Goal: Task Accomplishment & Management: Complete application form

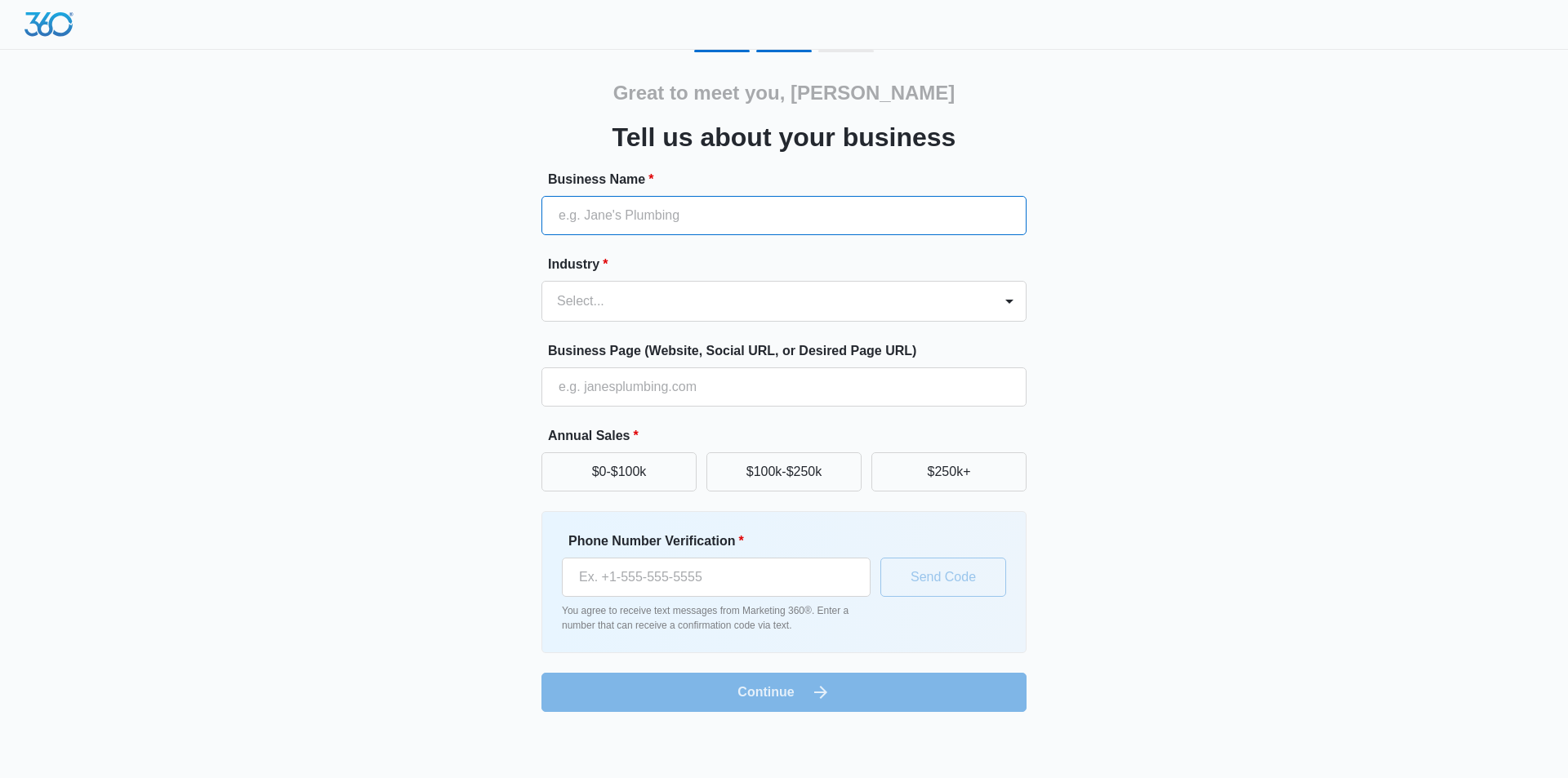
click at [595, 216] on input "Business Name *" at bounding box center [784, 216] width 485 height 39
type input "Casalux Homes"
type input "[PHONE_NUMBER]"
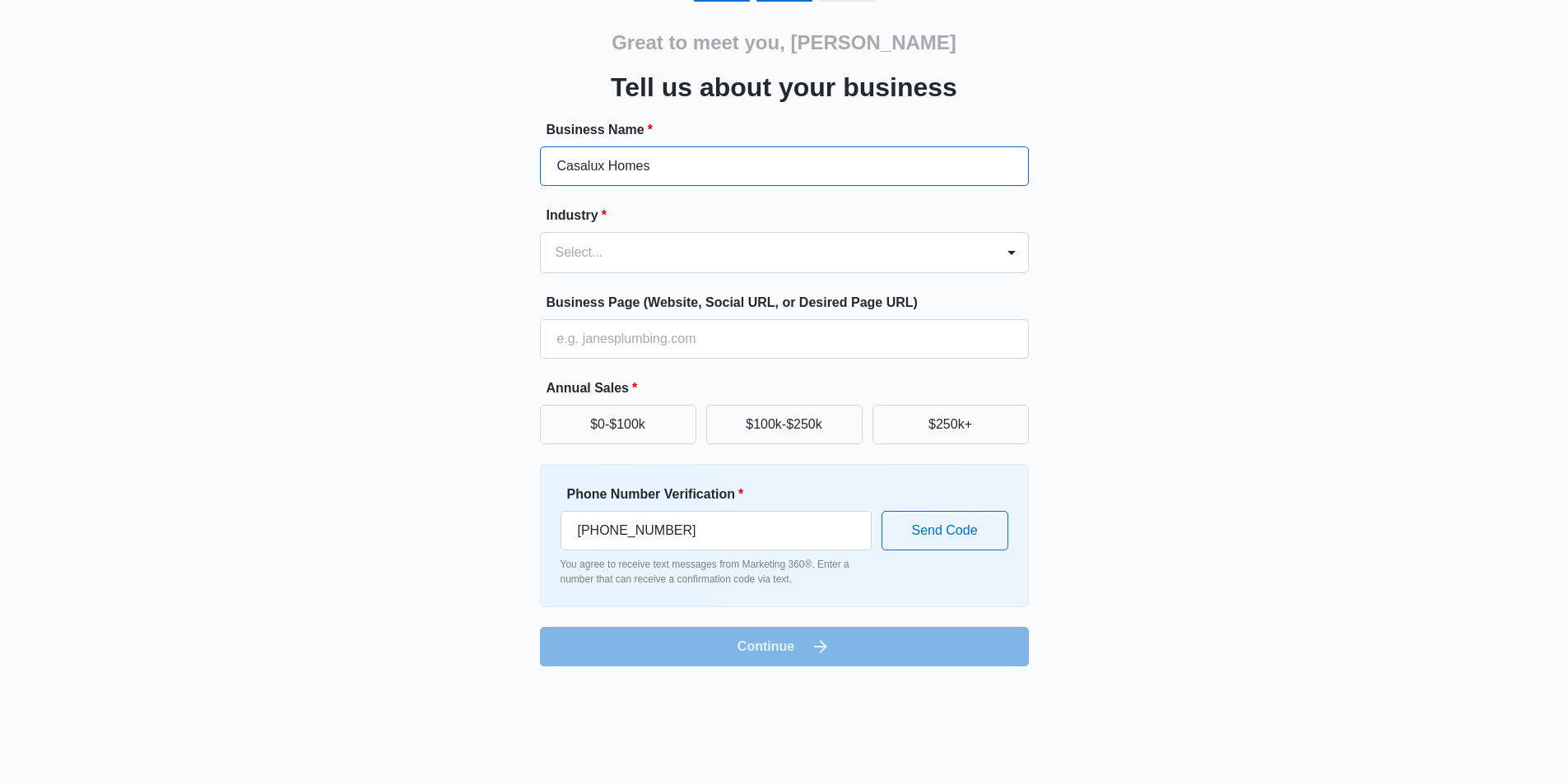
scroll to position [79, 0]
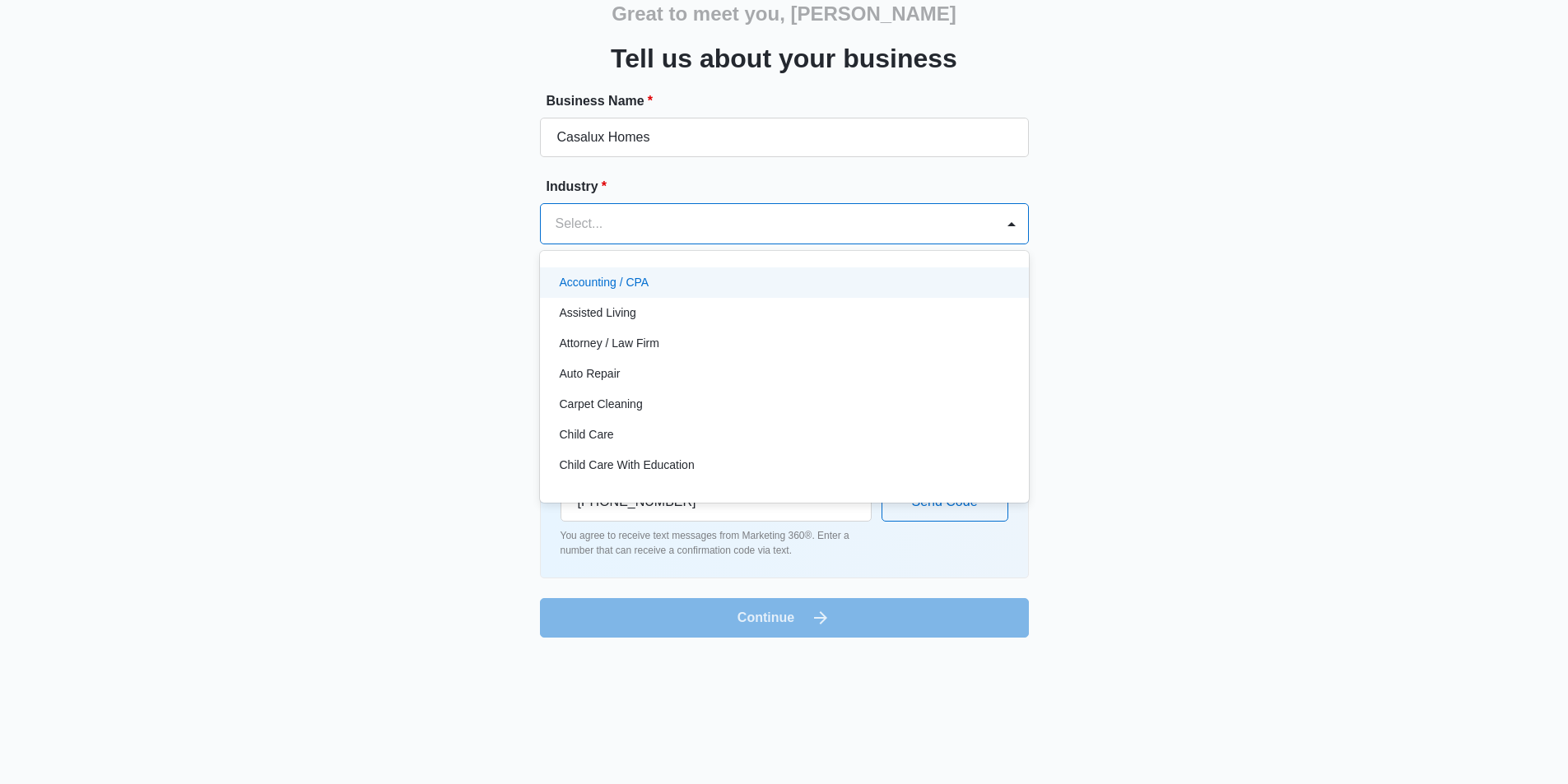
click at [617, 231] on div at bounding box center [765, 224] width 418 height 23
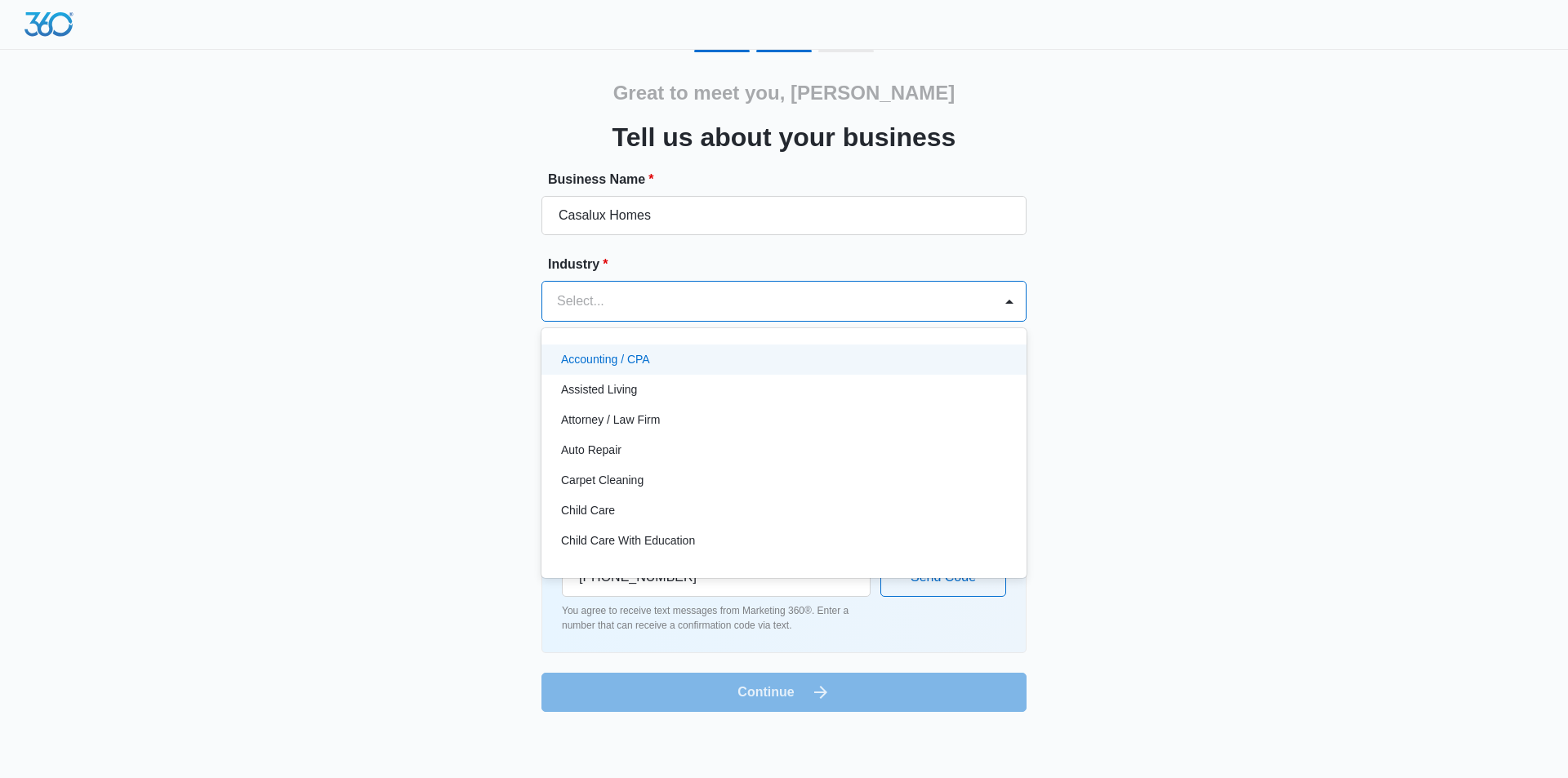
type input "U"
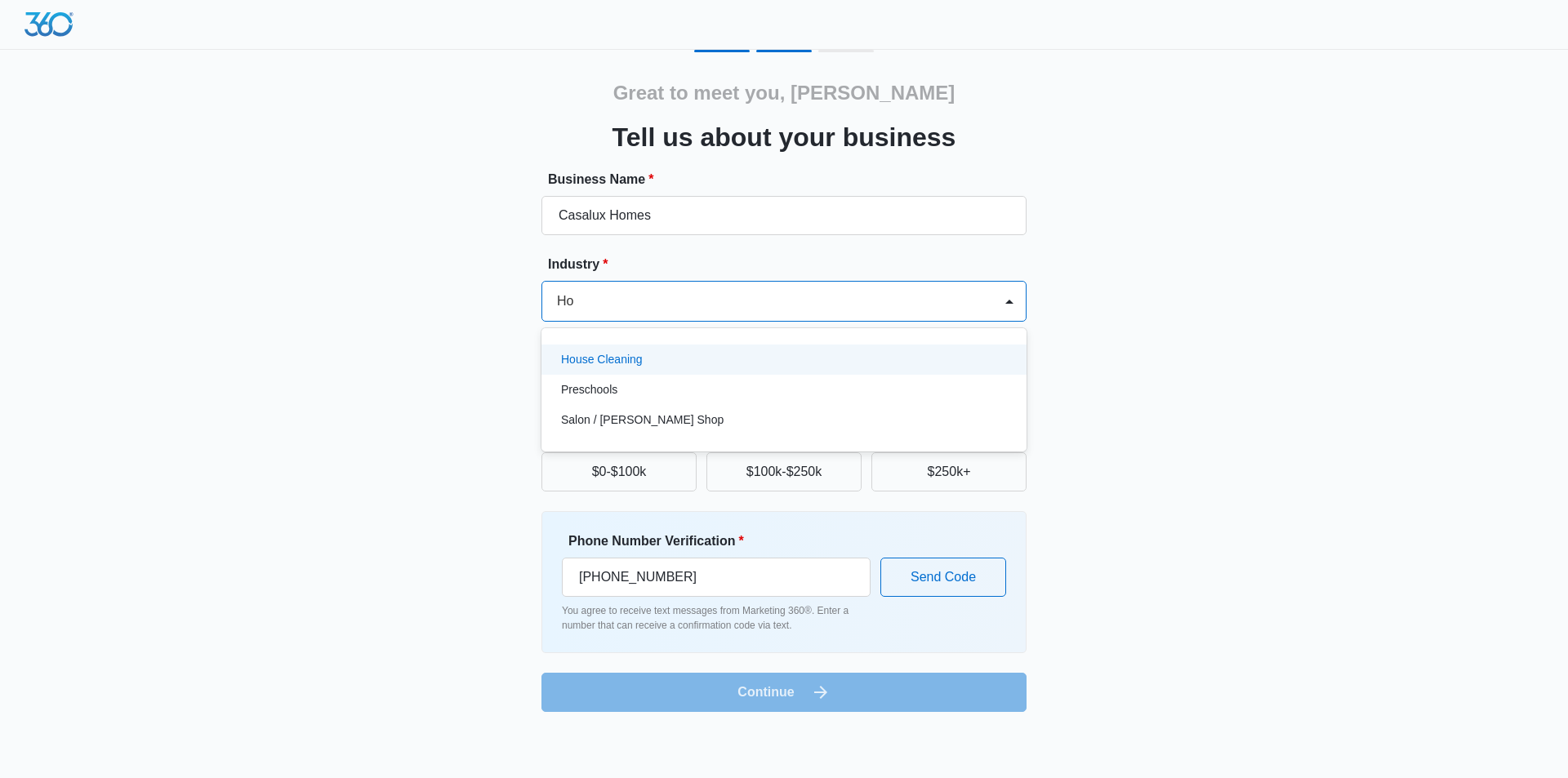
type input "H"
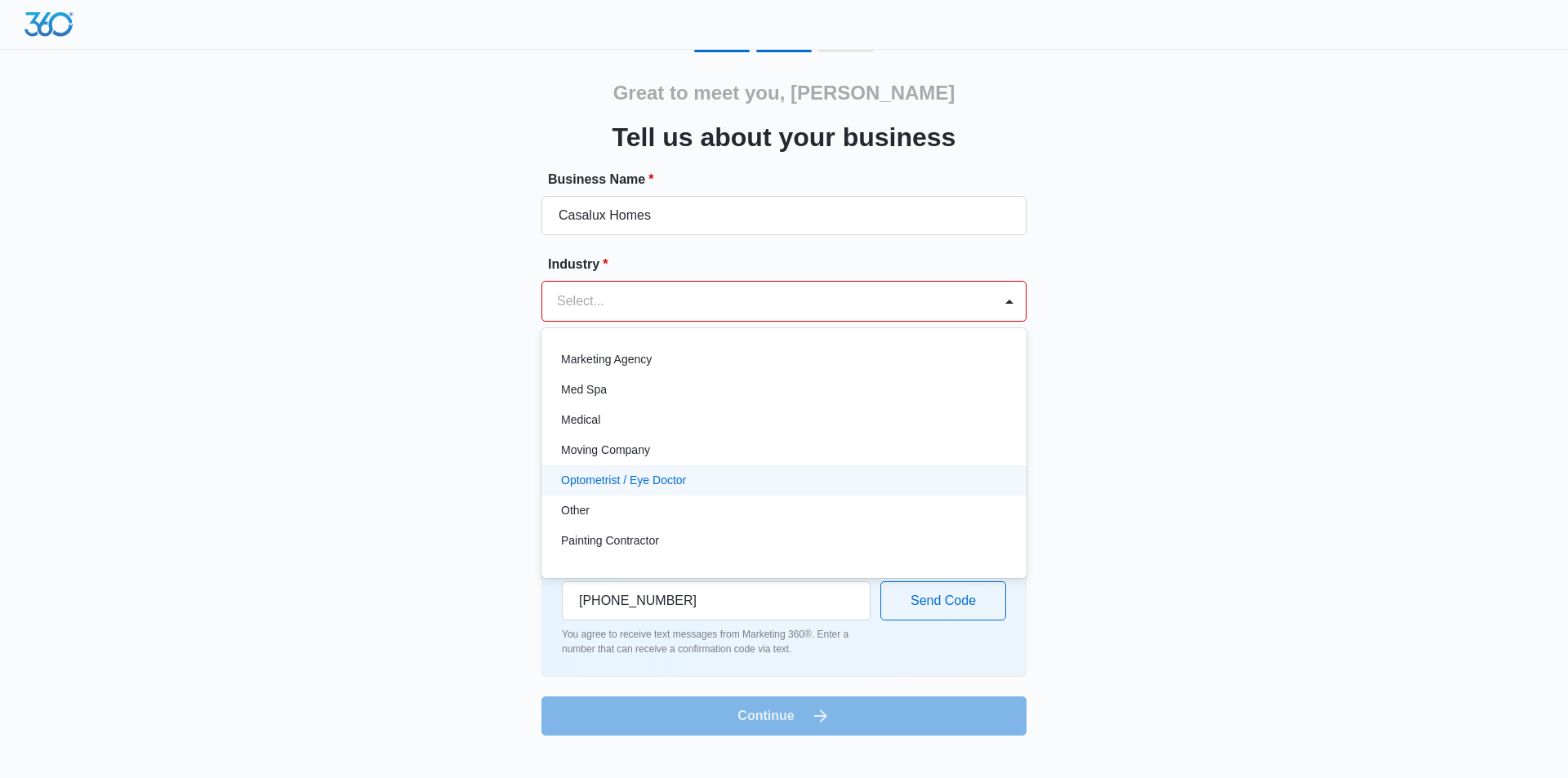
scroll to position [897, 0]
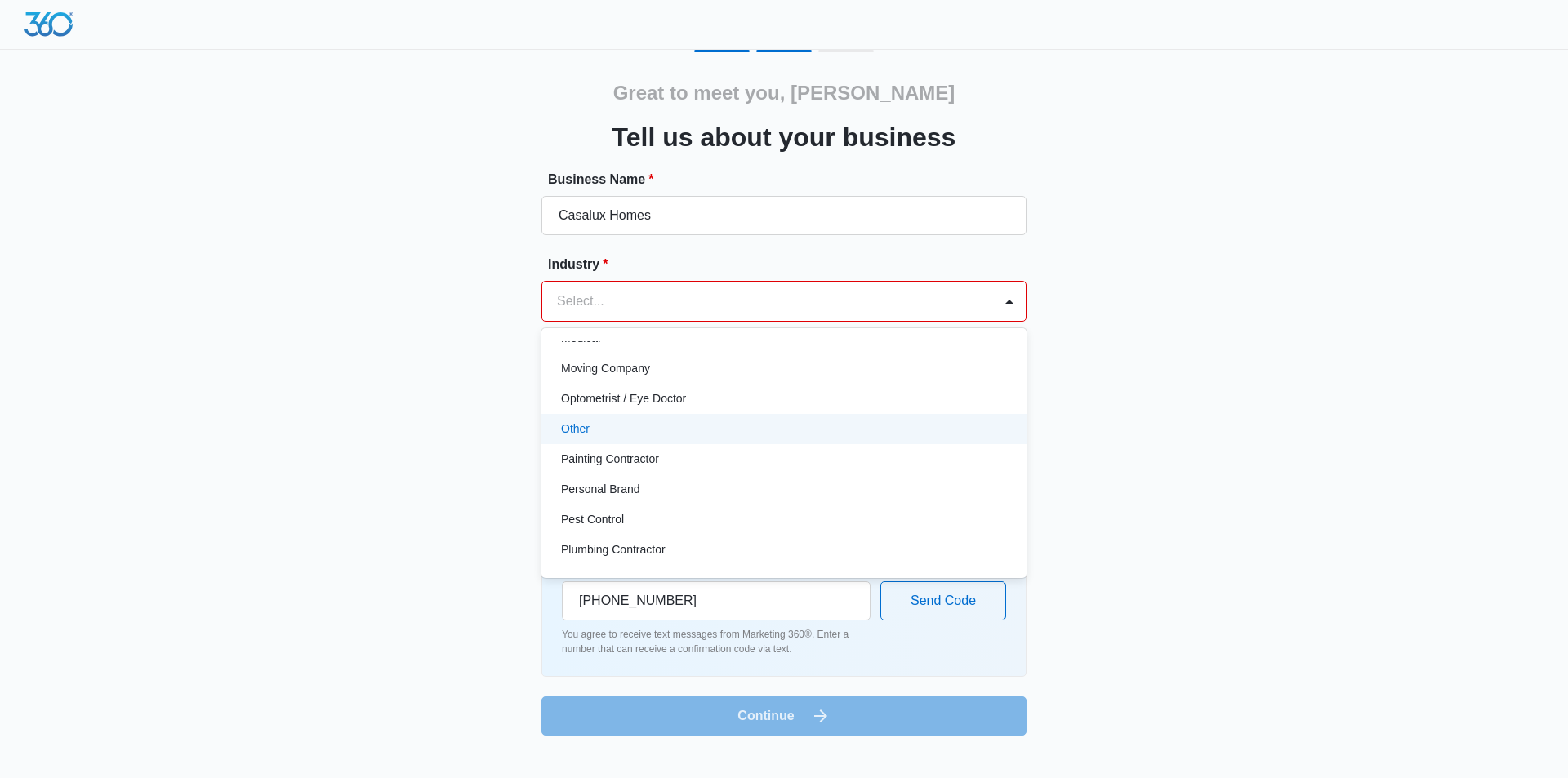
click at [566, 426] on p "Other" at bounding box center [576, 428] width 29 height 17
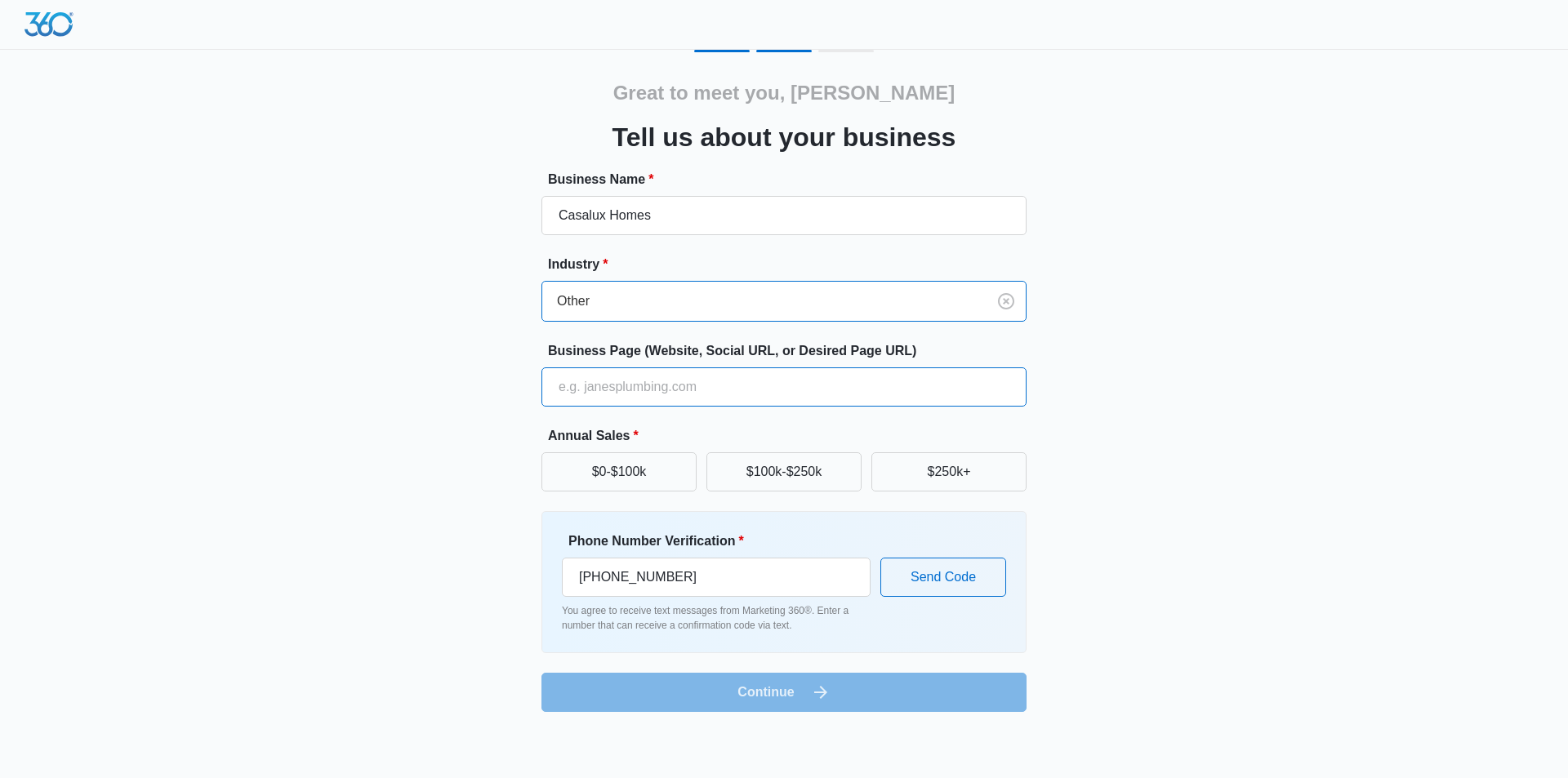
click at [626, 388] on input "Business Page (Website, Social URL, or Desired Page URL)" at bounding box center [784, 387] width 485 height 39
paste input "[URL][DOMAIN_NAME]"
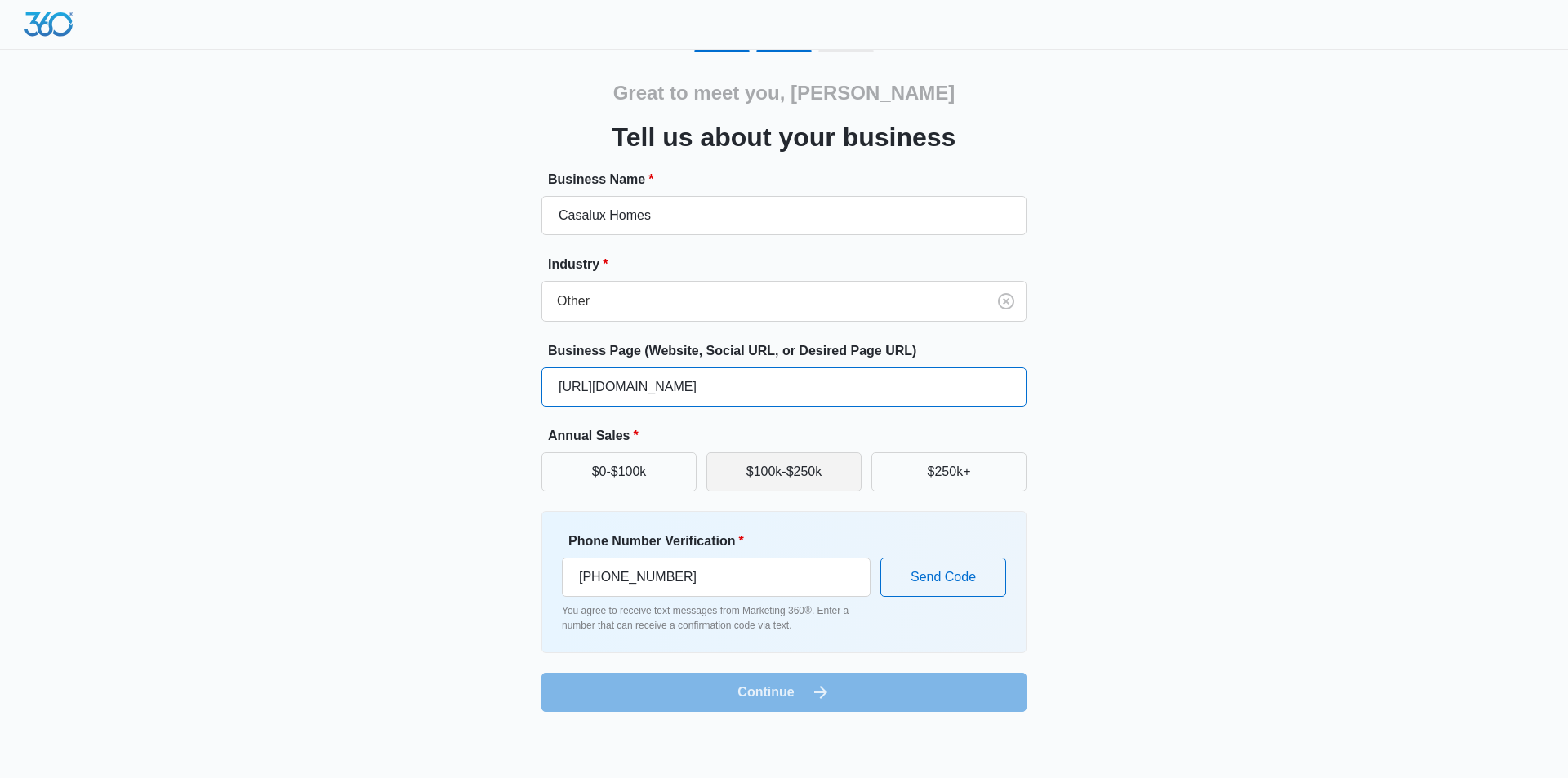
type input "[URL][DOMAIN_NAME]"
click at [759, 474] on button "$100k-$250k" at bounding box center [784, 472] width 155 height 39
